Goal: Communication & Community: Answer question/provide support

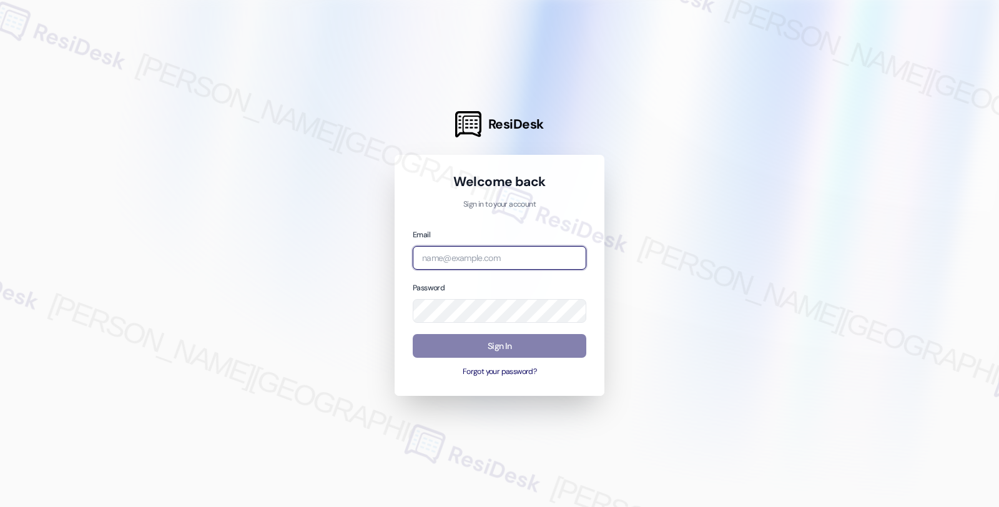
click at [437, 254] on input "email" at bounding box center [500, 258] width 174 height 24
type input "automated-surveys-americas_rental_managers-fides.[PERSON_NAME]@americas_rental_…"
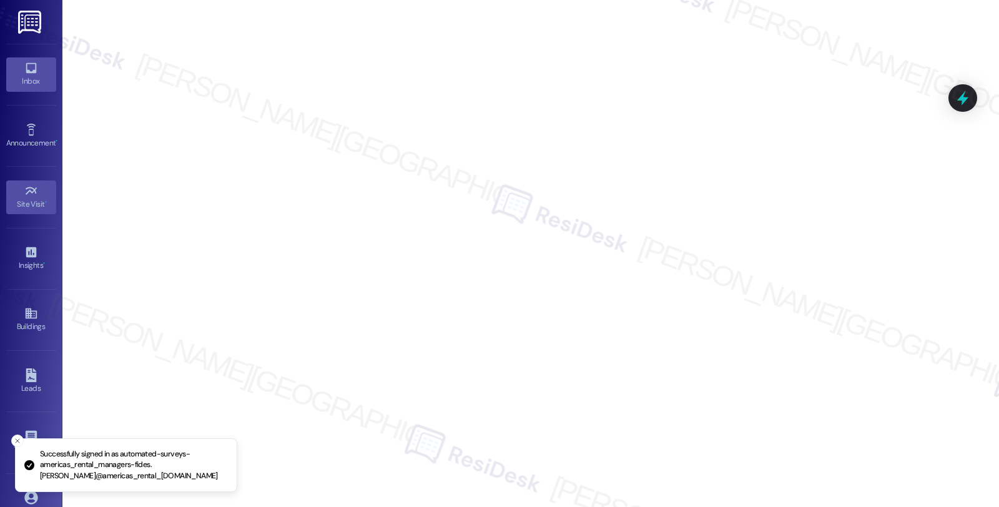
click at [21, 82] on div "Inbox" at bounding box center [31, 81] width 62 height 12
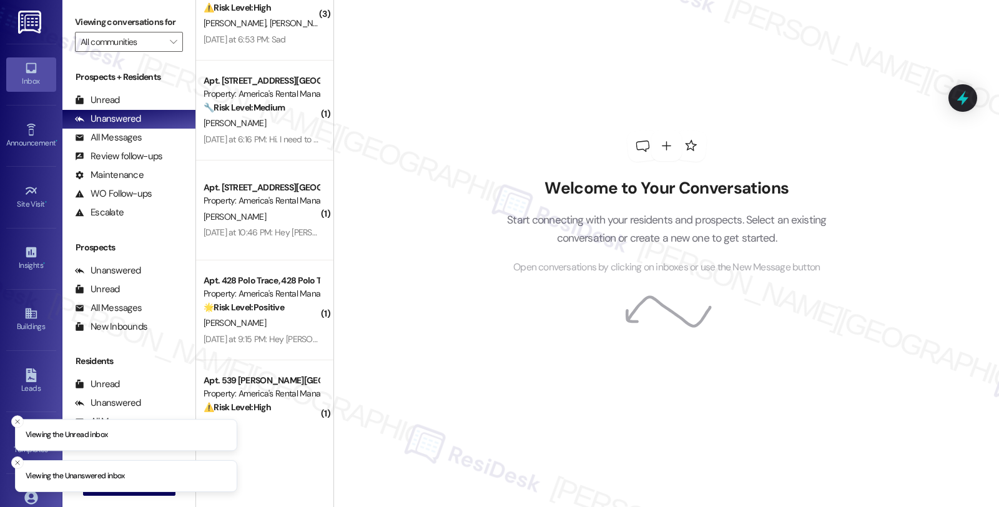
scroll to position [81, 0]
